Goal: Task Accomplishment & Management: Use online tool/utility

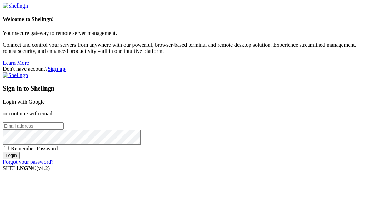
click at [45, 99] on link "Login with Google" at bounding box center [24, 102] width 42 height 6
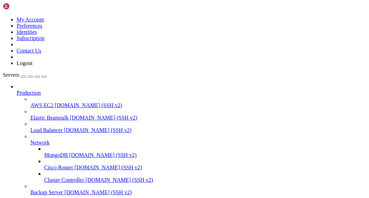
click at [77, 83] on div at bounding box center [192, 86] width 350 height 6
click at [17, 90] on icon at bounding box center [17, 90] width 0 height 0
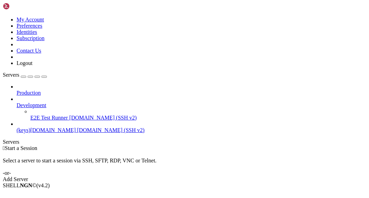
click at [17, 102] on icon at bounding box center [17, 102] width 0 height 0
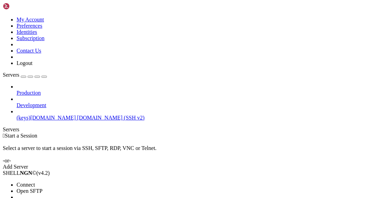
click at [42, 188] on span "Open SFTP" at bounding box center [30, 191] width 26 height 6
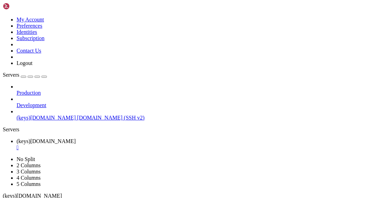
click at [144, 144] on div "" at bounding box center [192, 147] width 350 height 6
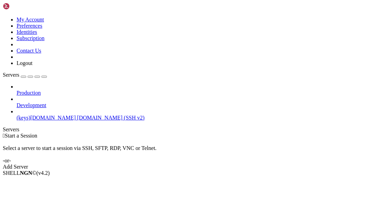
click at [39, 114] on span "(keys)[DOMAIN_NAME]" at bounding box center [46, 117] width 59 height 6
